Goal: Task Accomplishment & Management: Use online tool/utility

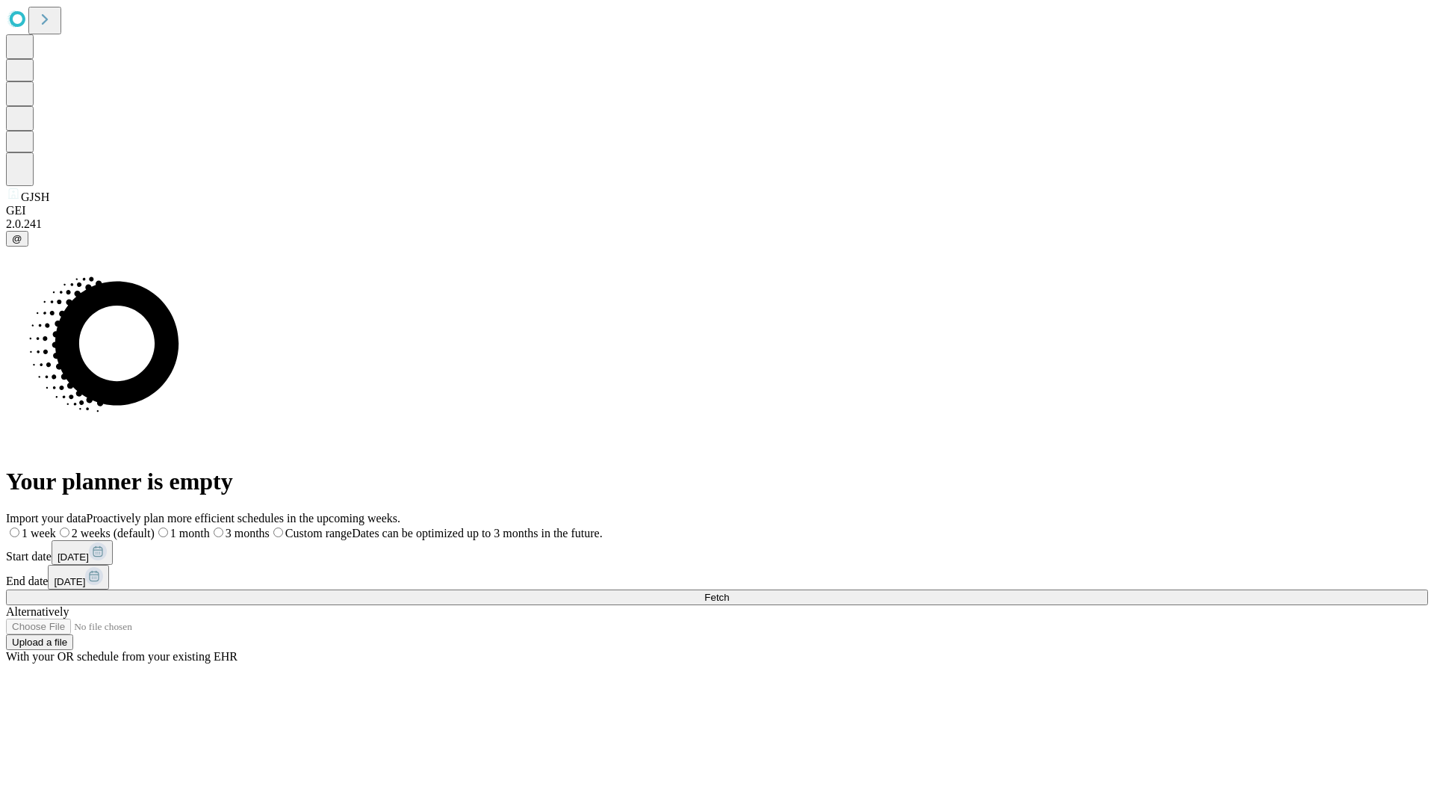
click at [729, 592] on span "Fetch" at bounding box center [716, 597] width 25 height 11
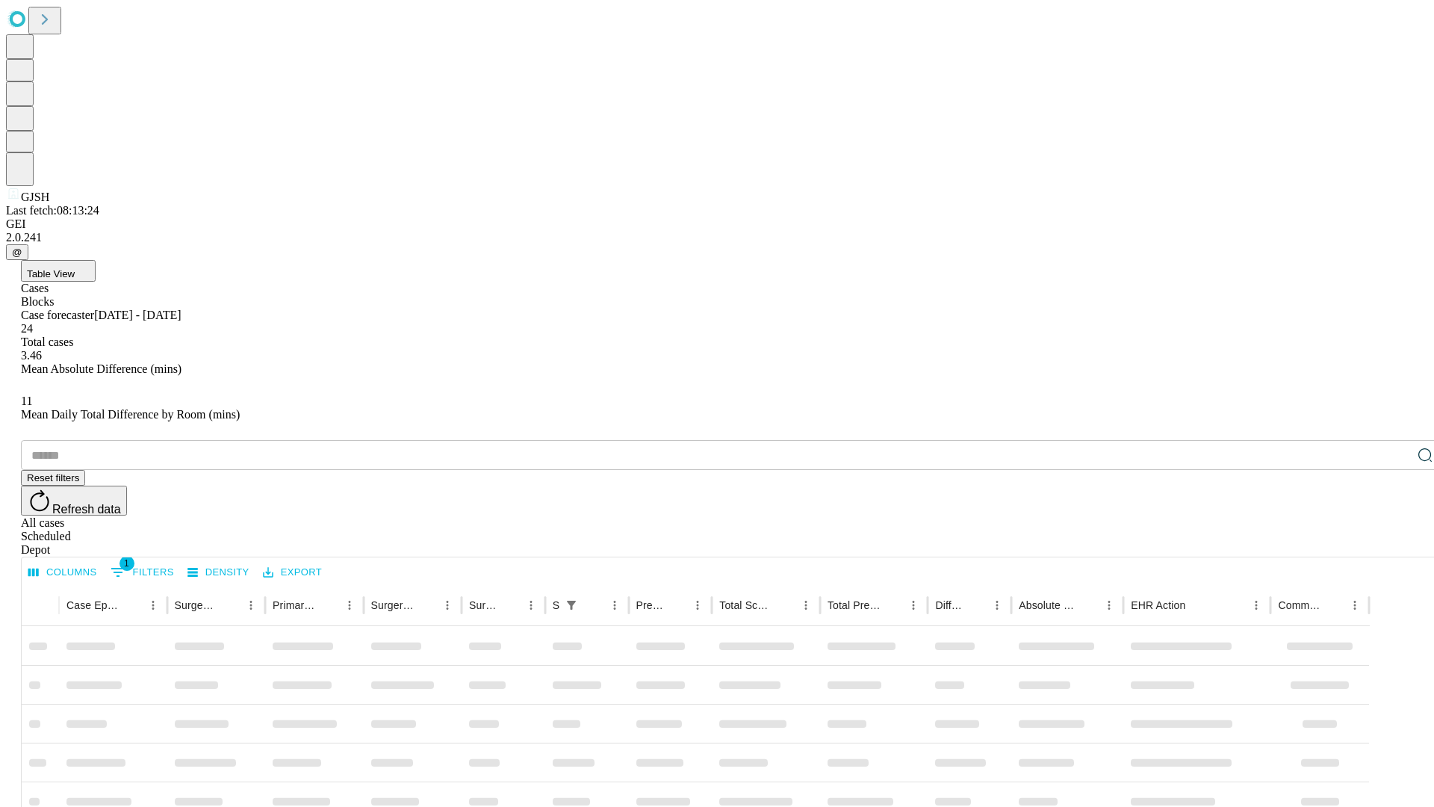
click at [75, 268] on span "Table View" at bounding box center [51, 273] width 48 height 11
